Goal: Find specific page/section: Find specific page/section

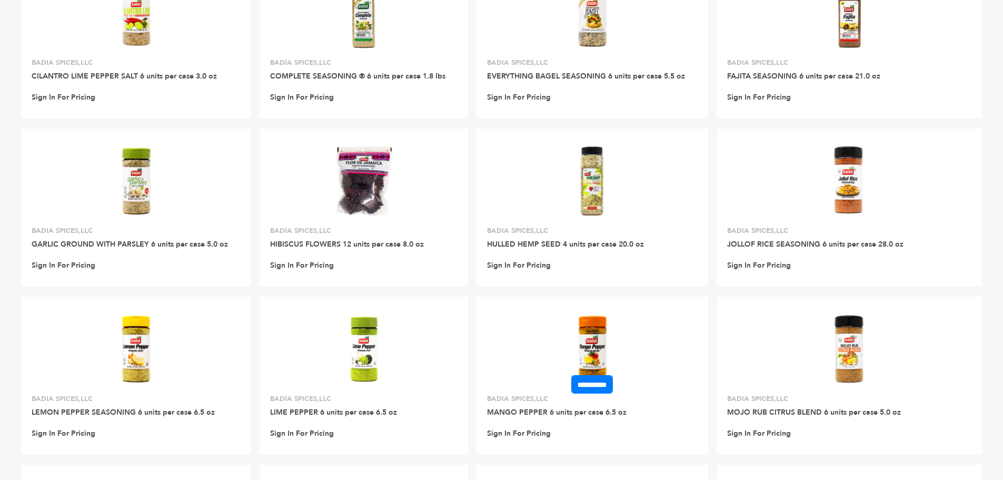
scroll to position [579, 0]
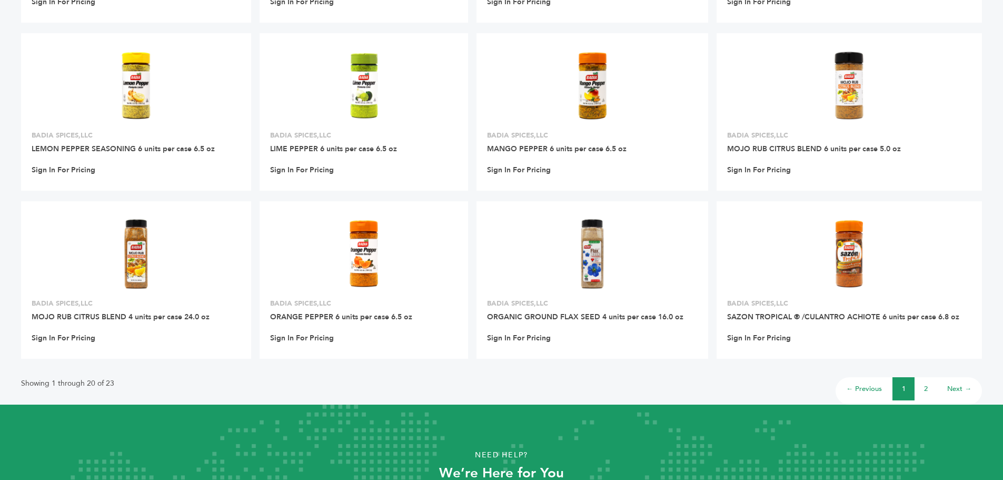
click at [927, 389] on link "2" at bounding box center [926, 388] width 4 height 9
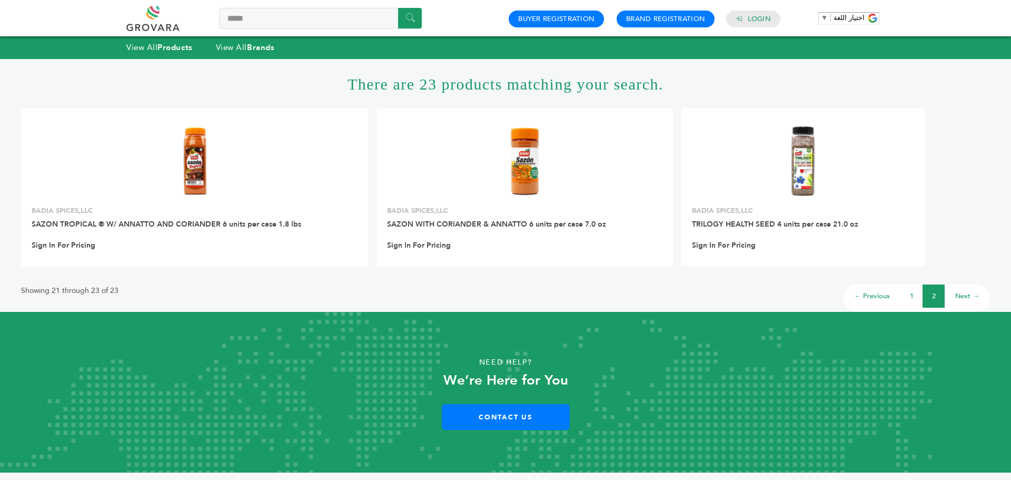
click at [910, 299] on link "1" at bounding box center [912, 295] width 4 height 9
